Goal: Task Accomplishment & Management: Manage account settings

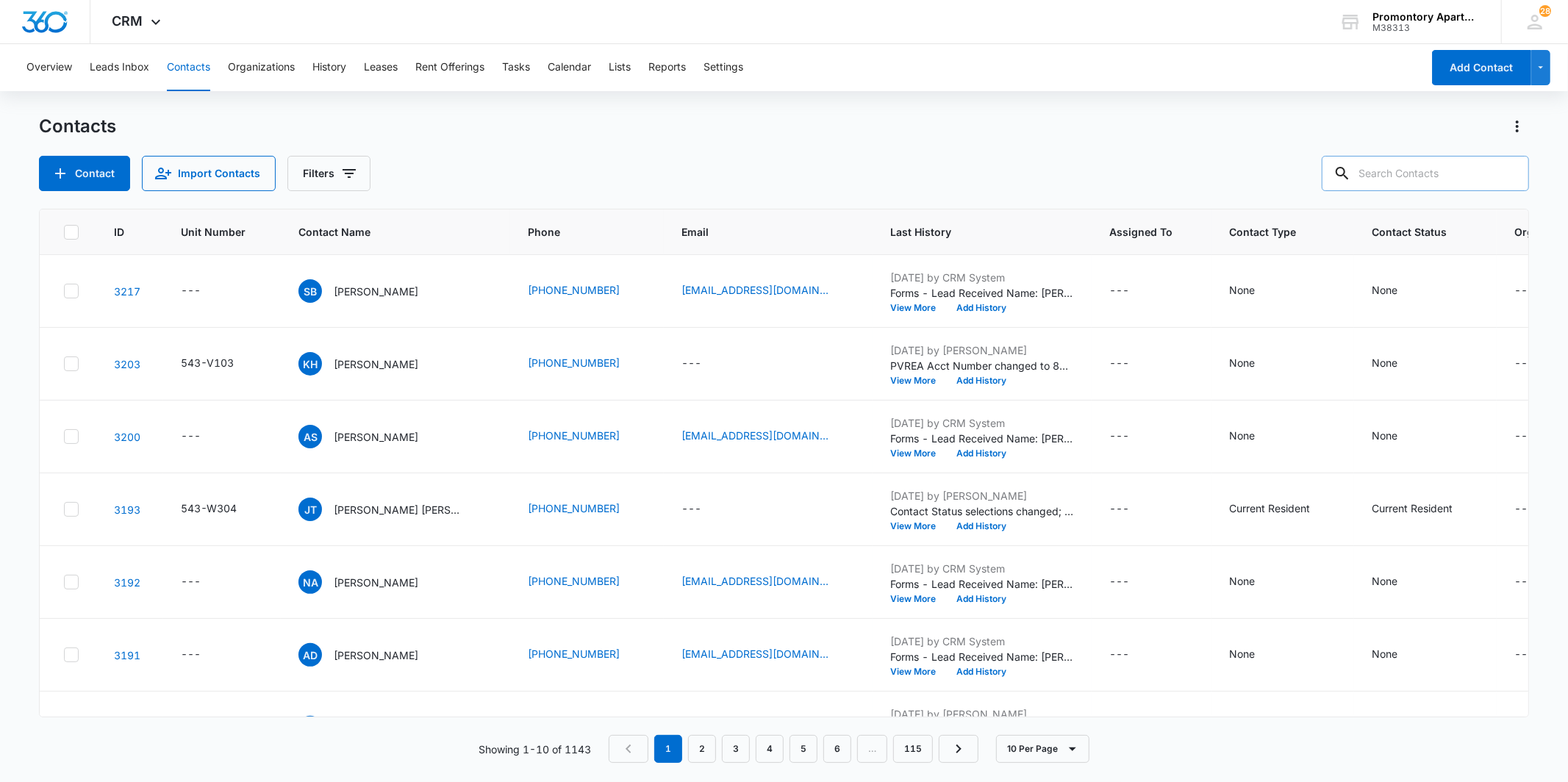
drag, startPoint x: 1413, startPoint y: 174, endPoint x: 1386, endPoint y: 186, distance: 29.5
click at [1386, 186] on input "text" at bounding box center [1425, 173] width 207 height 36
type input "m106"
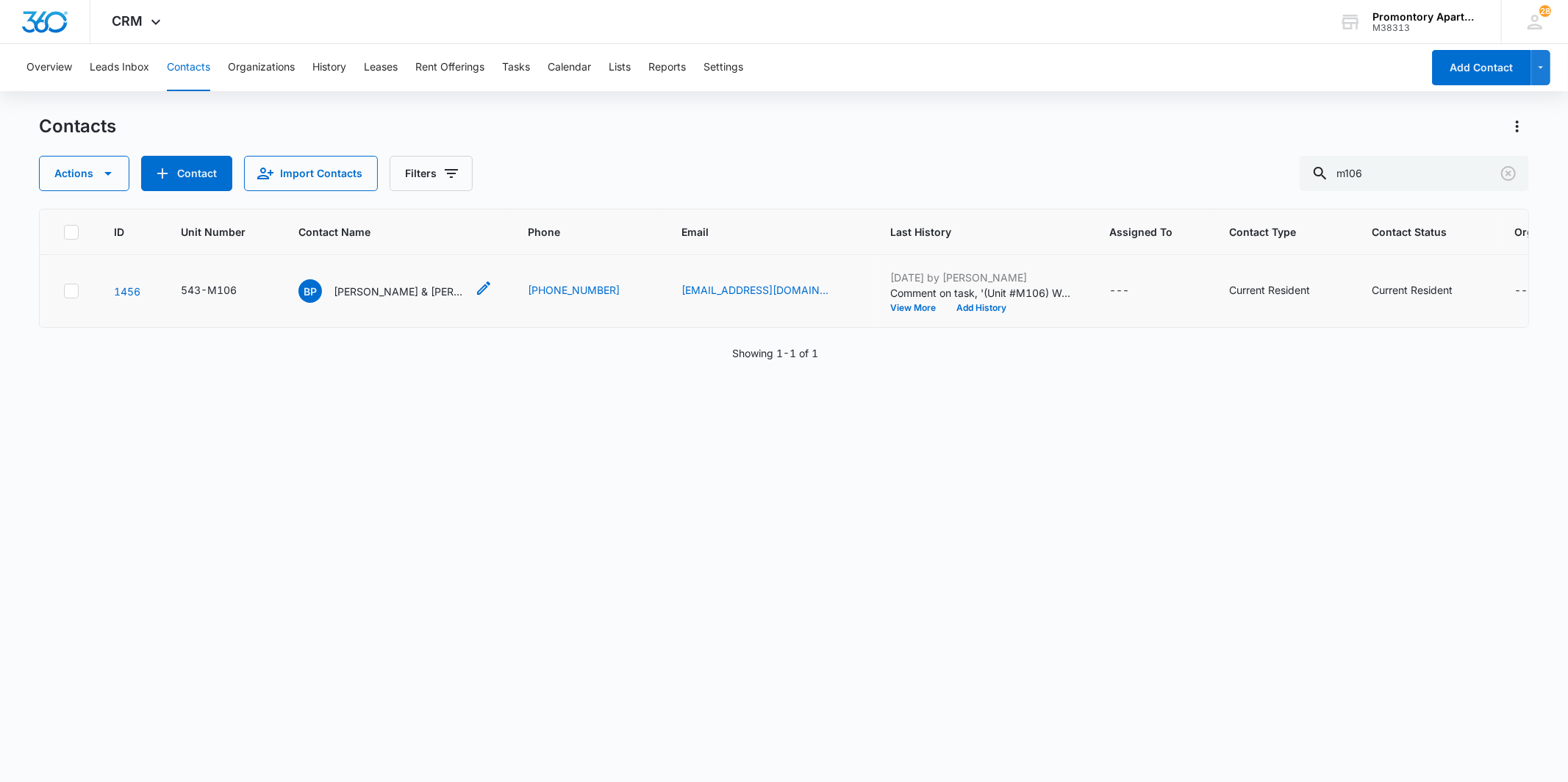
click at [308, 287] on span "BP" at bounding box center [309, 291] width 23 height 23
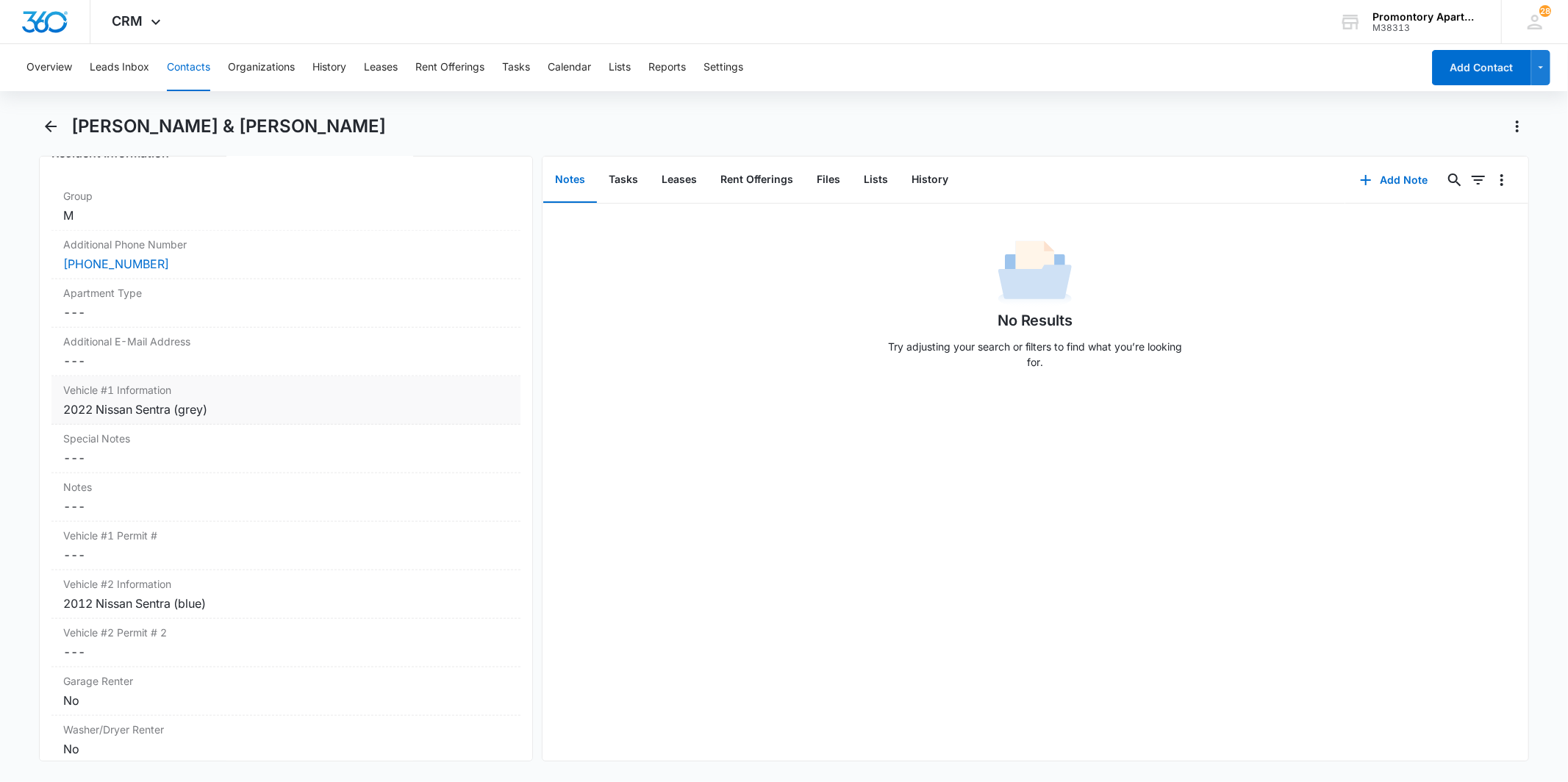
scroll to position [1307, 0]
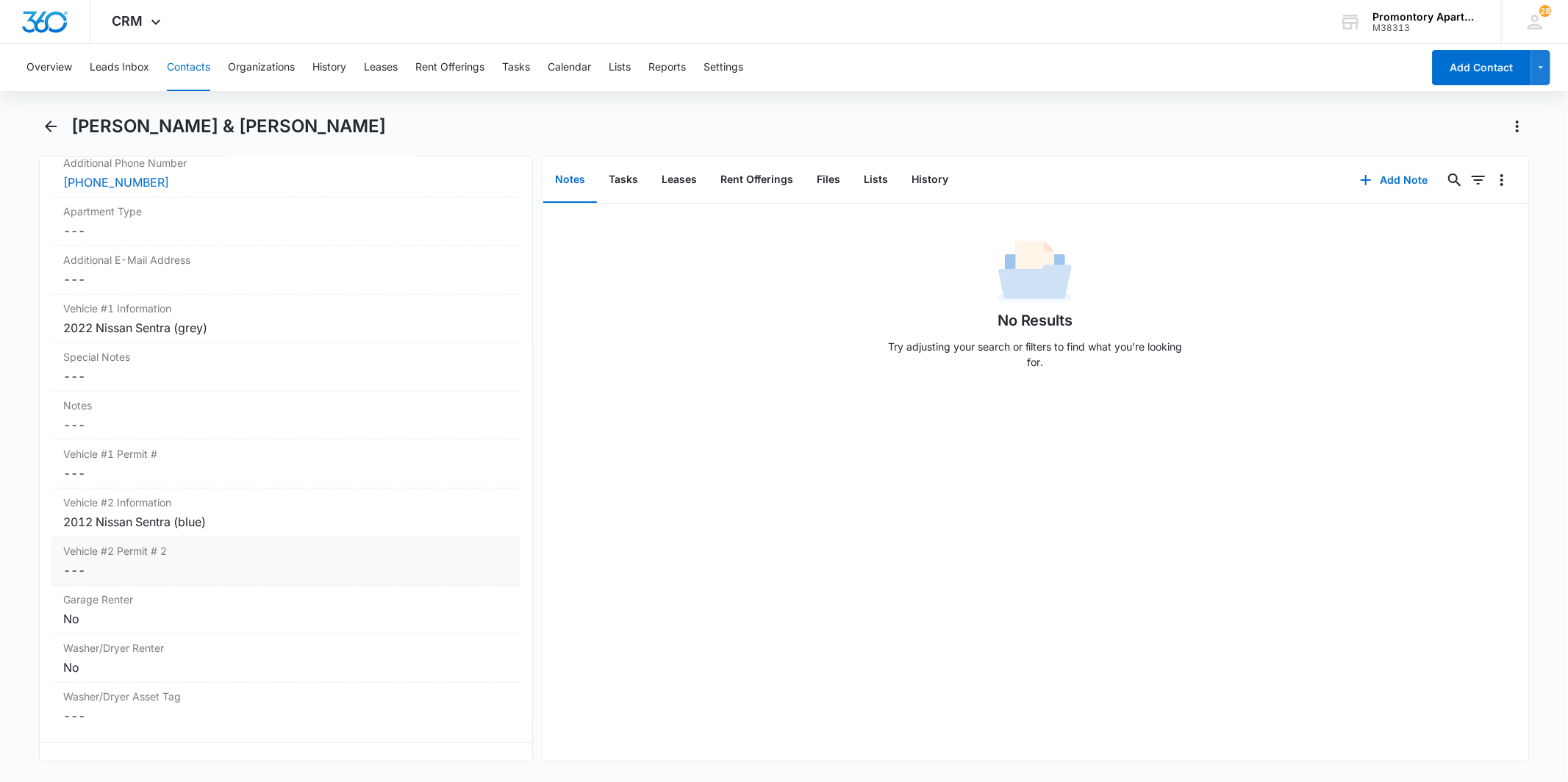
click at [186, 564] on dd "Cancel Save Changes ---" at bounding box center [285, 570] width 445 height 18
click at [191, 592] on input "Vehicle #2 Permit # 2" at bounding box center [285, 582] width 451 height 36
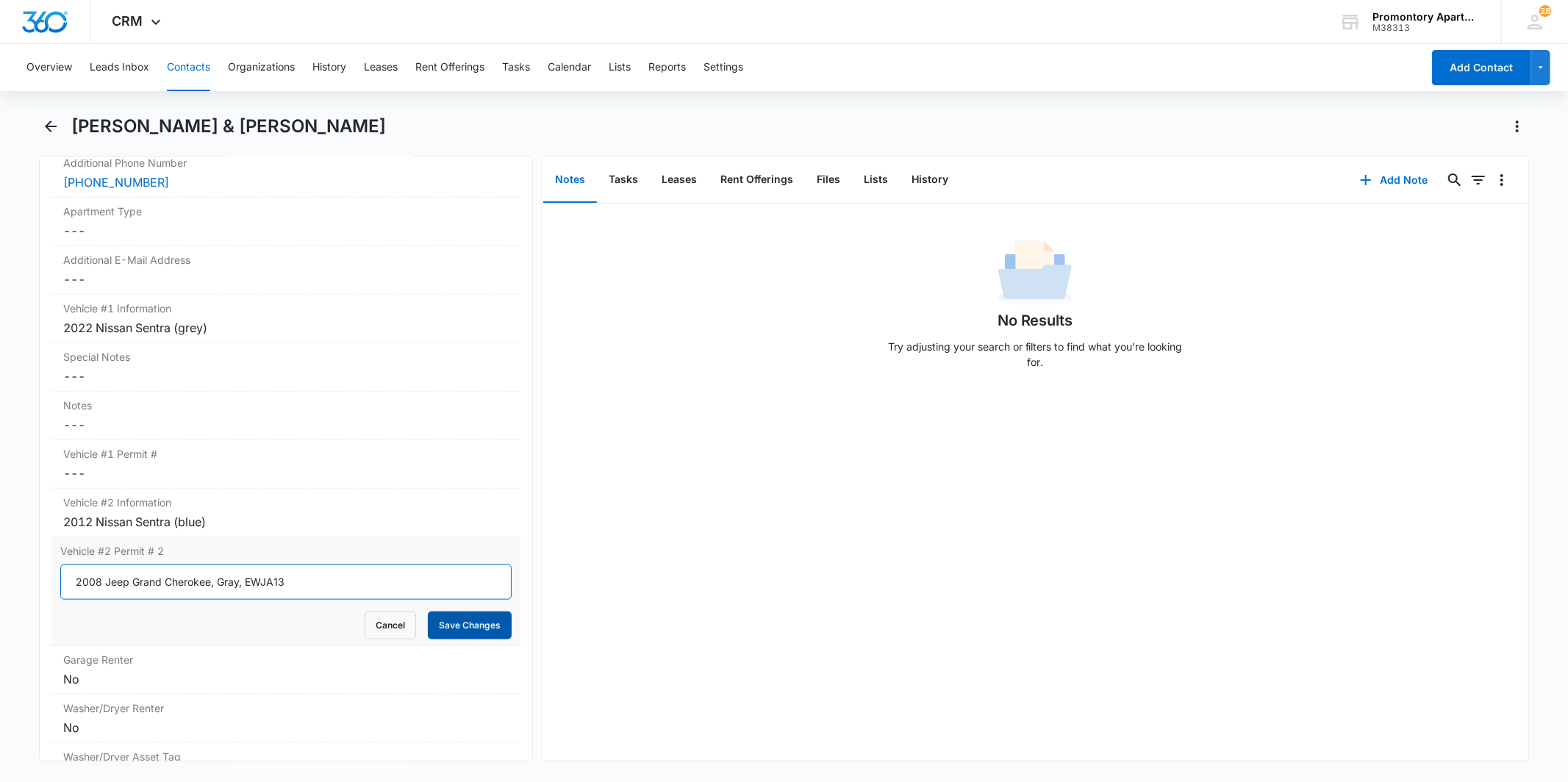
type input "2008 Jeep Grand Cherokee, Gray, EWJA13"
click at [483, 625] on button "Save Changes" at bounding box center [469, 626] width 83 height 28
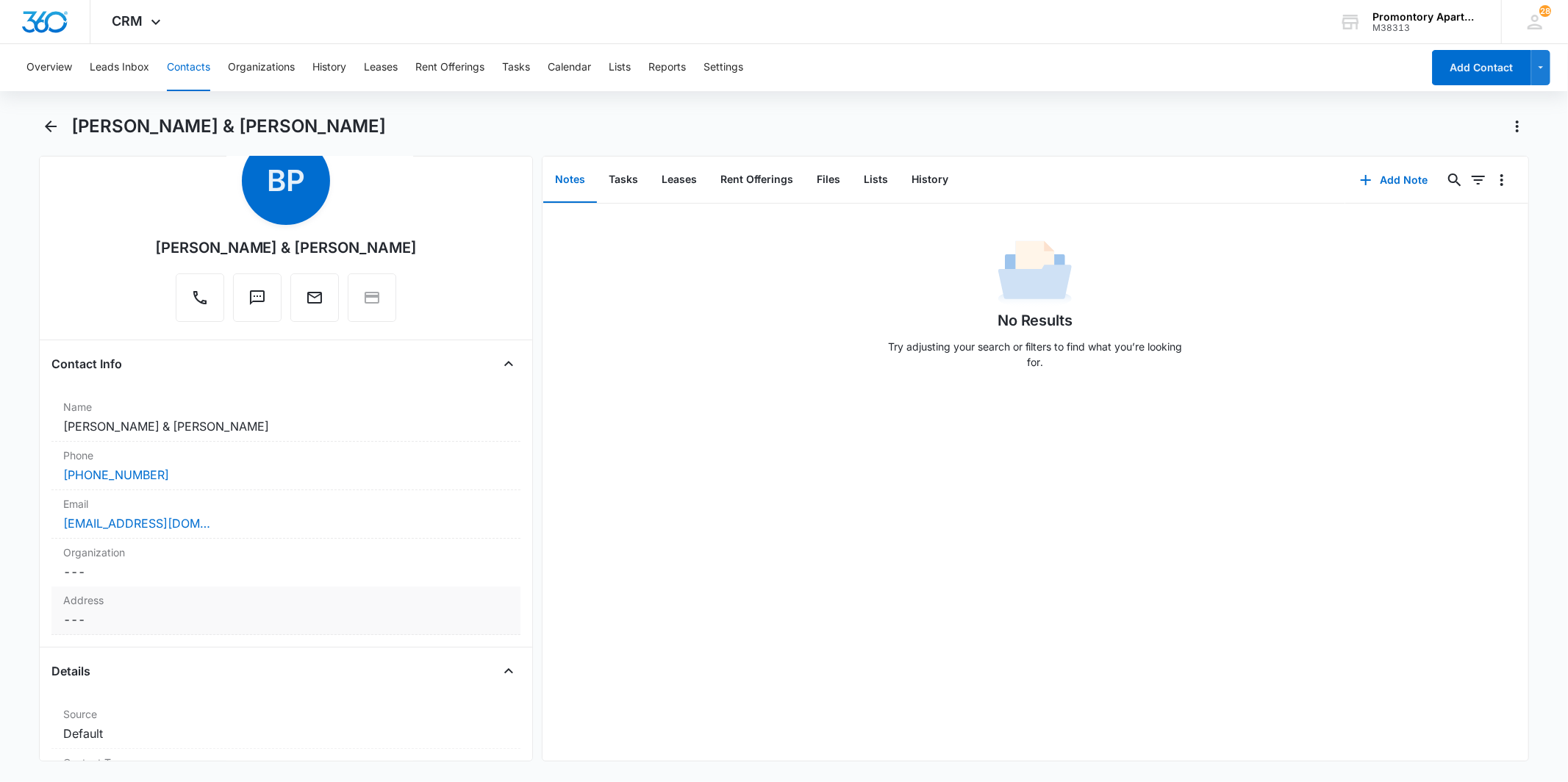
scroll to position [0, 0]
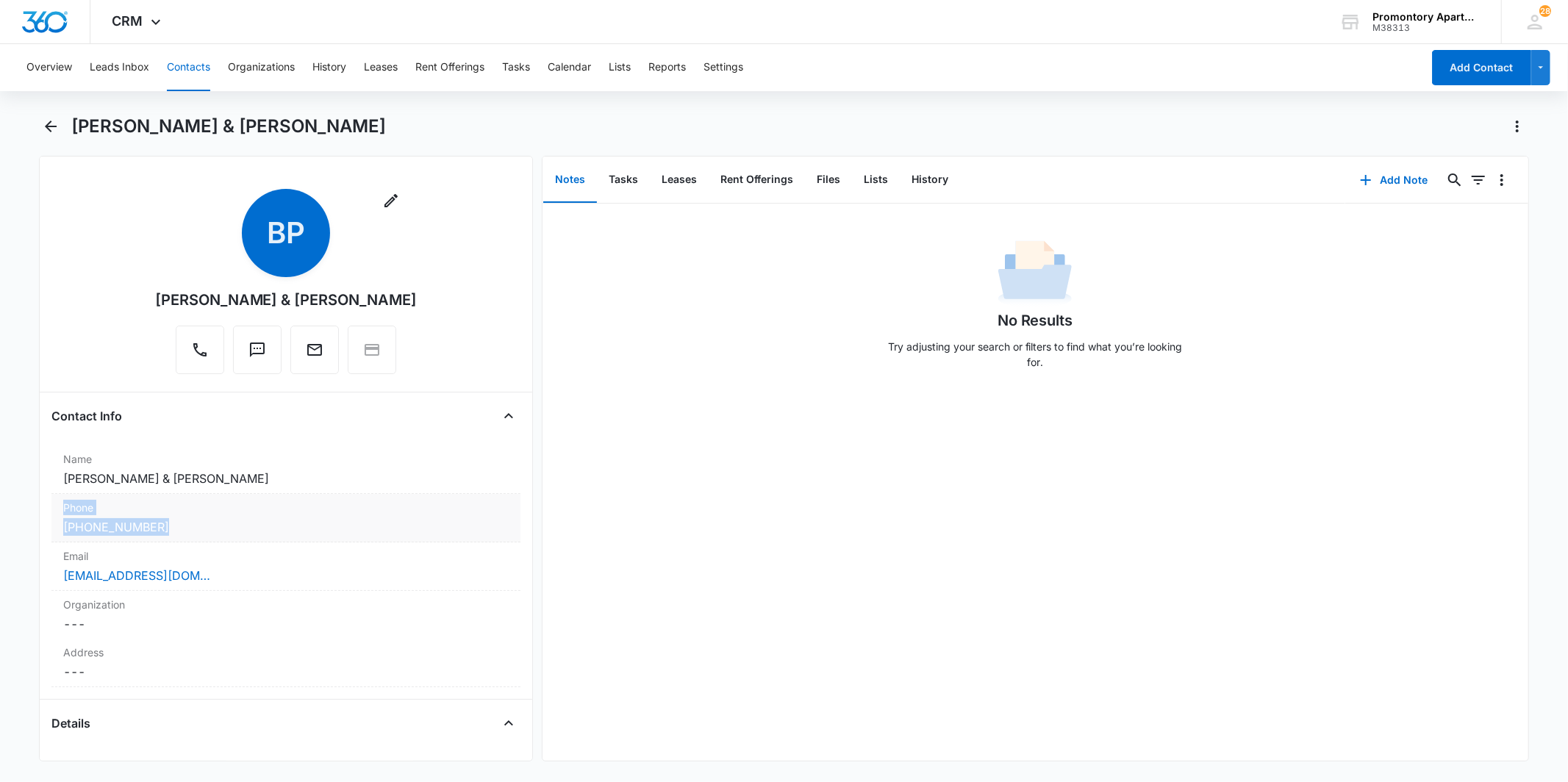
drag, startPoint x: 170, startPoint y: 528, endPoint x: 52, endPoint y: 517, distance: 118.5
click at [52, 517] on div "Phone Cancel Save Changes [PHONE_NUMBER]" at bounding box center [286, 519] width 469 height 49
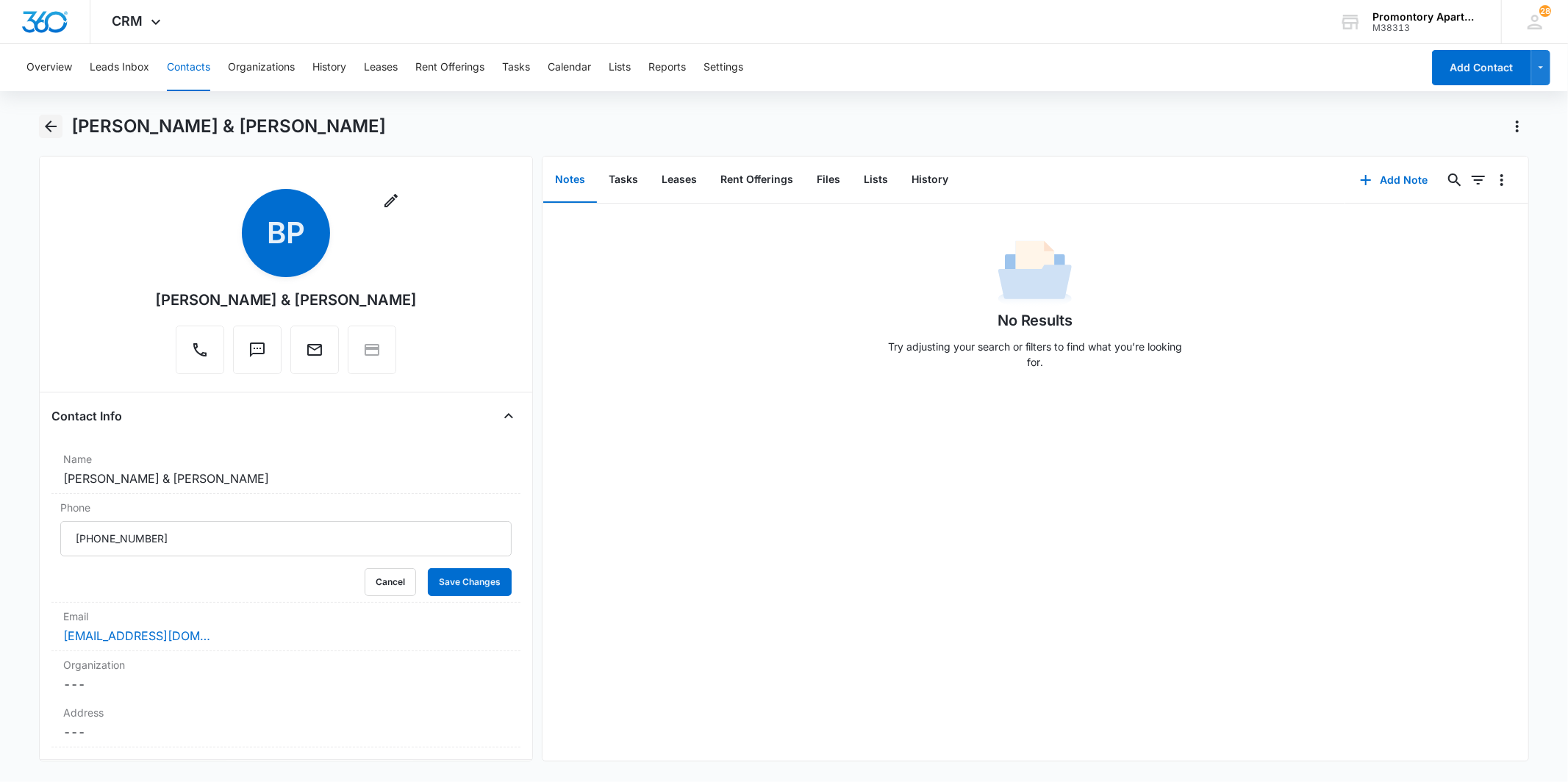
click at [52, 135] on icon "Back" at bounding box center [51, 126] width 18 height 18
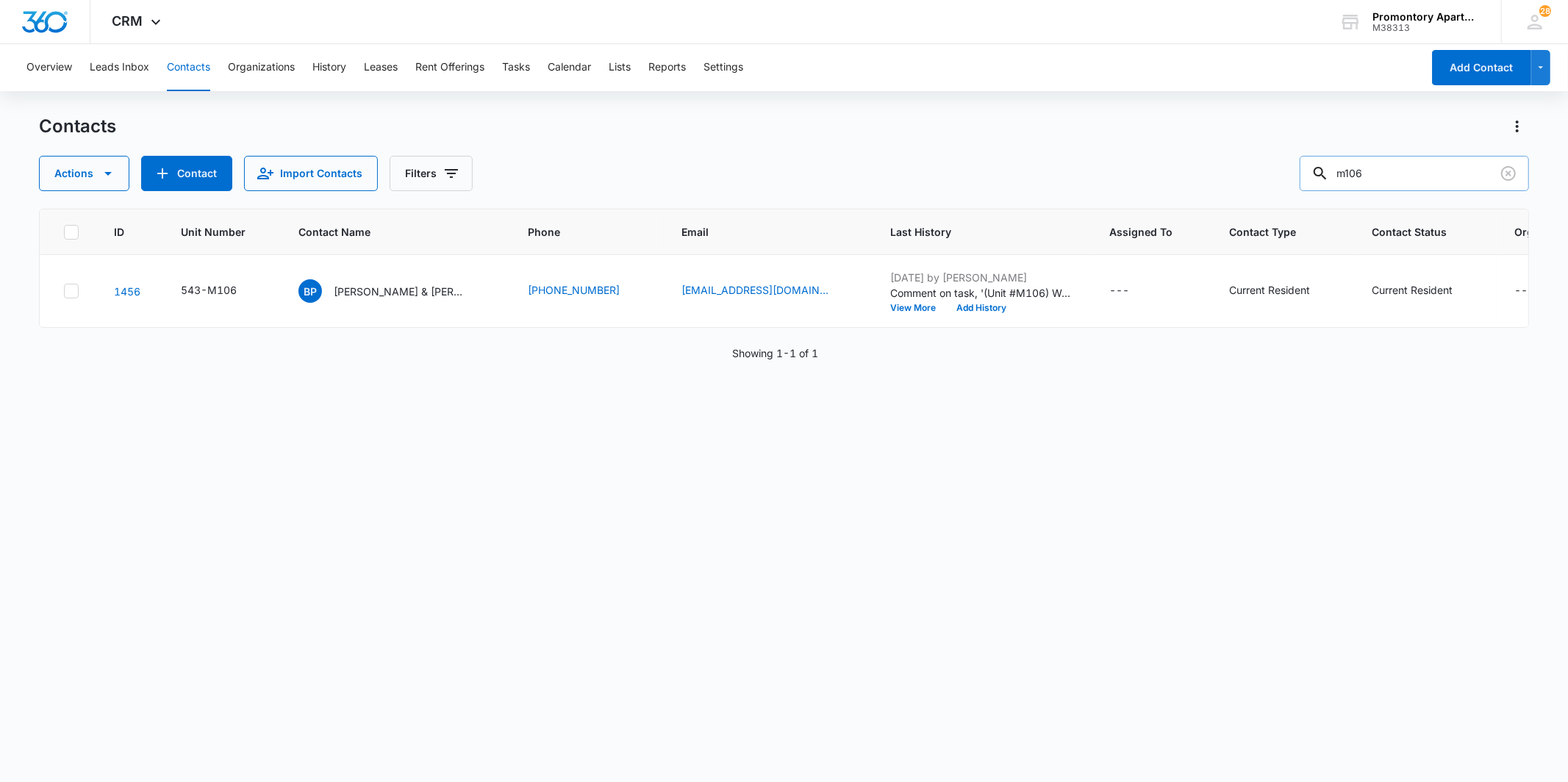
drag, startPoint x: 1370, startPoint y: 175, endPoint x: 1353, endPoint y: 179, distance: 17.5
click at [1353, 179] on input "m106" at bounding box center [1414, 173] width 230 height 36
drag, startPoint x: 1414, startPoint y: 181, endPoint x: 1324, endPoint y: 184, distance: 90.0
click at [1324, 184] on input "m106" at bounding box center [1414, 173] width 230 height 36
type input "9739437124"
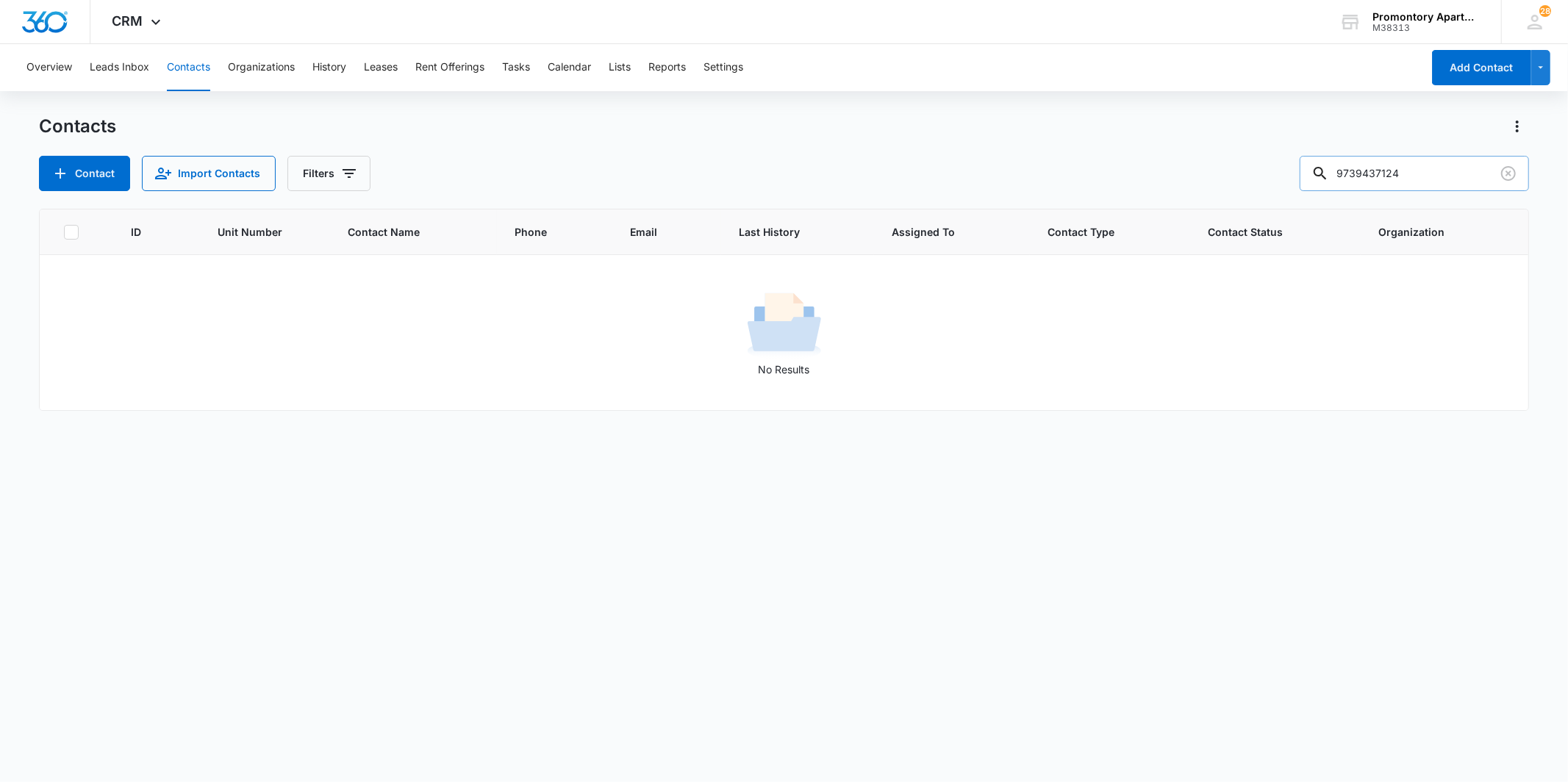
drag, startPoint x: 1373, startPoint y: 173, endPoint x: 1332, endPoint y: 173, distance: 41.0
click at [1332, 173] on div "9739437124" at bounding box center [1414, 173] width 230 height 36
